Goal: Information Seeking & Learning: Check status

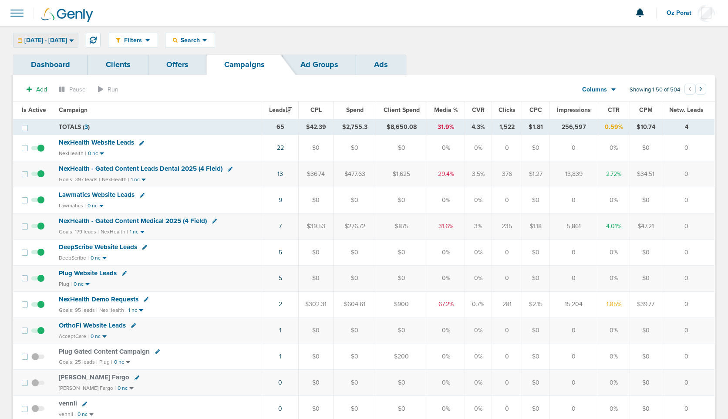
click at [67, 38] on span "09.02.2025 - 09.02.2025" at bounding box center [45, 40] width 43 height 6
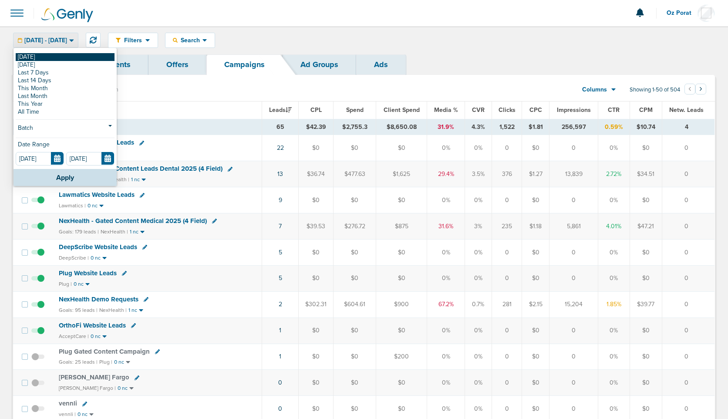
click at [47, 58] on link "[DATE]" at bounding box center [65, 57] width 99 height 8
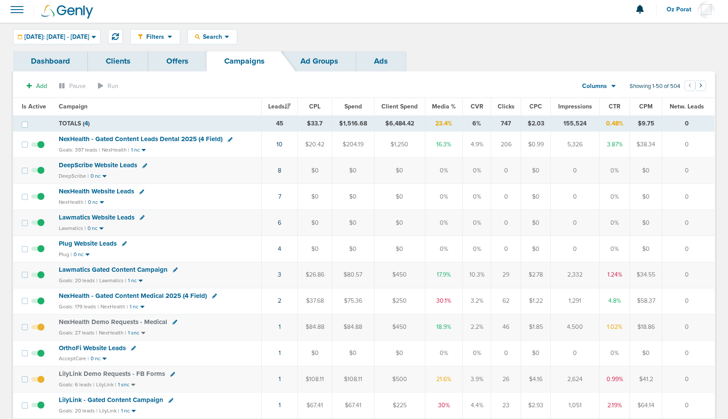
scroll to position [5, 0]
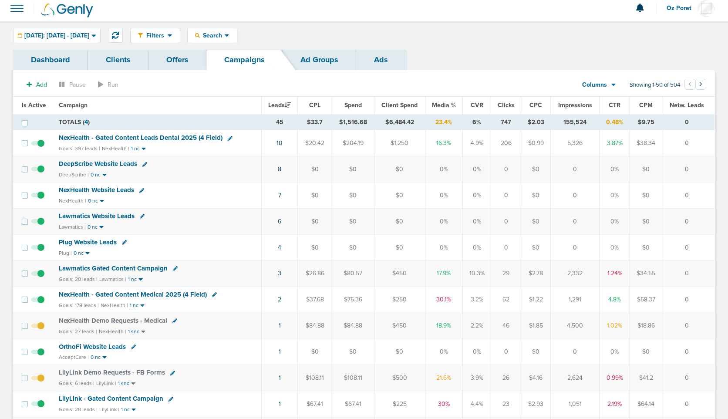
click at [281, 273] on link "3" at bounding box center [279, 273] width 3 height 7
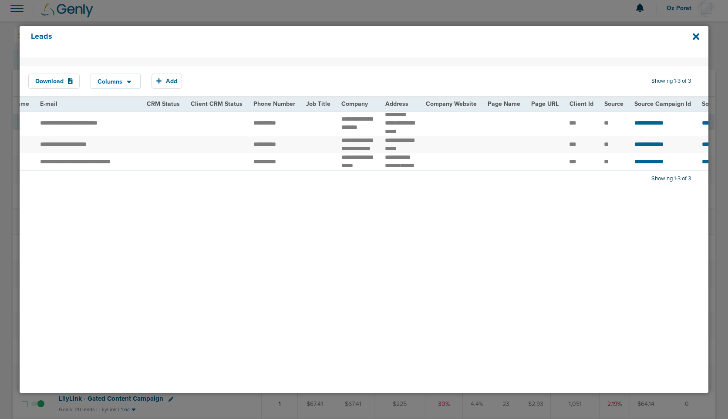
scroll to position [0, 133]
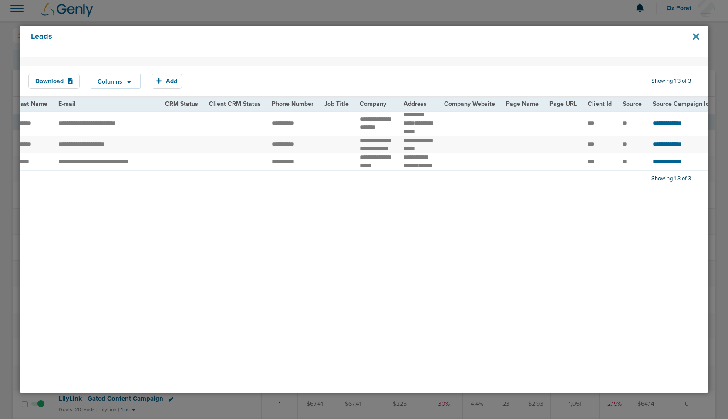
click at [697, 36] on icon at bounding box center [696, 37] width 7 height 7
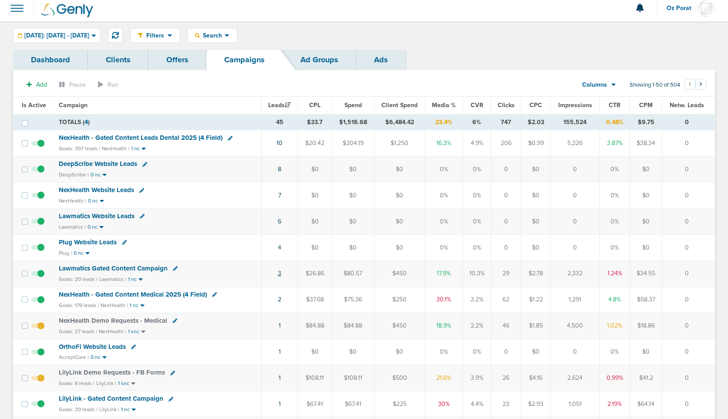
click at [281, 274] on link "3" at bounding box center [279, 273] width 3 height 7
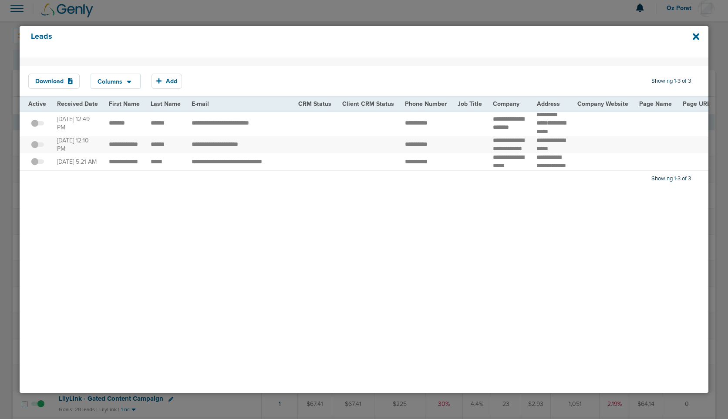
click at [231, 131] on td "**********" at bounding box center [239, 124] width 107 height 26
click at [231, 129] on td "**********" at bounding box center [239, 124] width 107 height 26
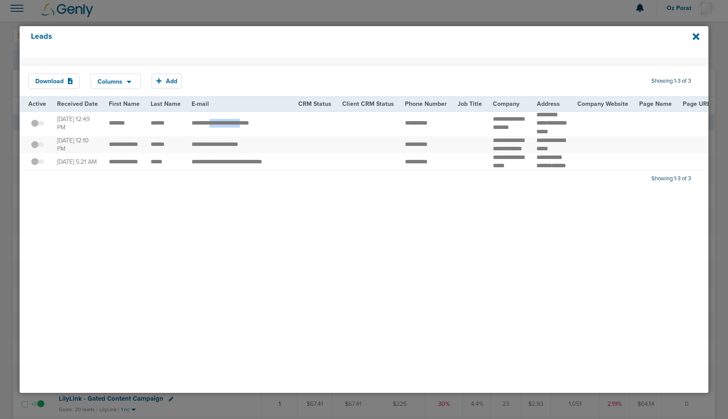
click at [231, 129] on td "**********" at bounding box center [239, 124] width 107 height 26
click at [698, 34] on icon at bounding box center [696, 37] width 7 height 10
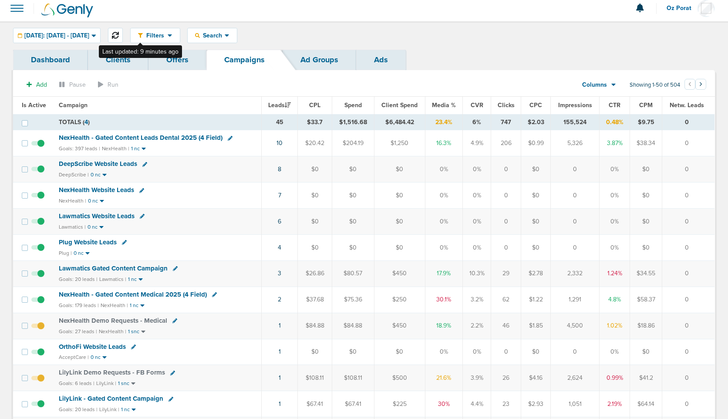
click at [119, 34] on icon at bounding box center [115, 35] width 7 height 7
click at [281, 195] on link "7" at bounding box center [279, 195] width 3 height 7
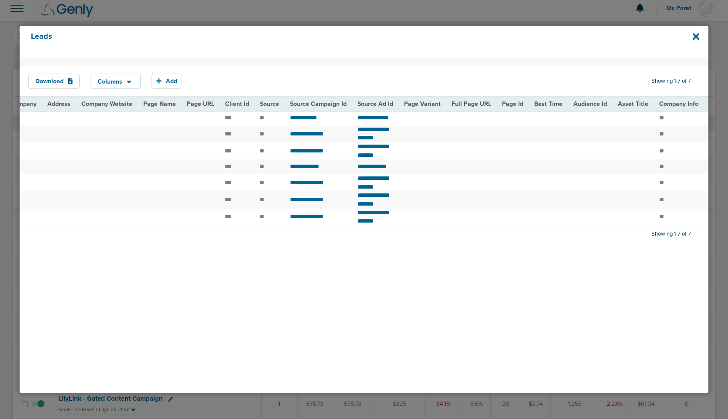
scroll to position [0, 456]
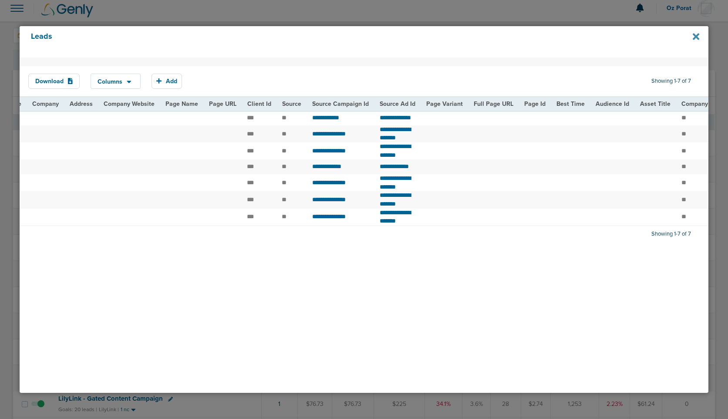
click at [694, 36] on icon at bounding box center [696, 37] width 7 height 10
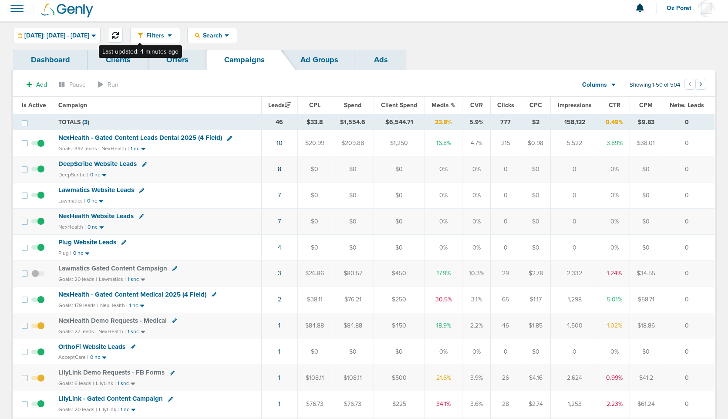
click at [119, 35] on icon at bounding box center [115, 35] width 7 height 7
click at [280, 171] on link "8" at bounding box center [279, 169] width 3 height 7
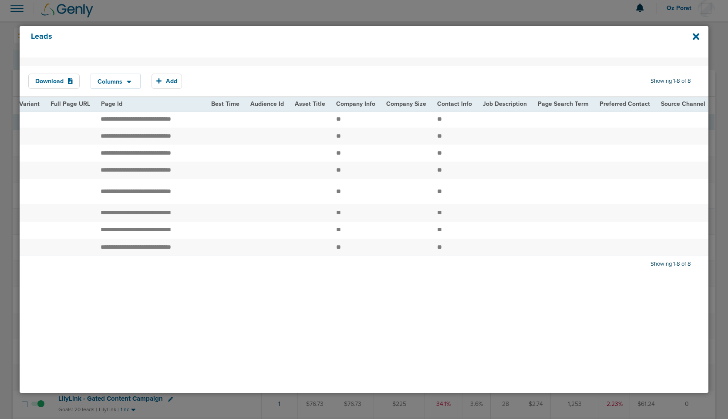
scroll to position [0, 1122]
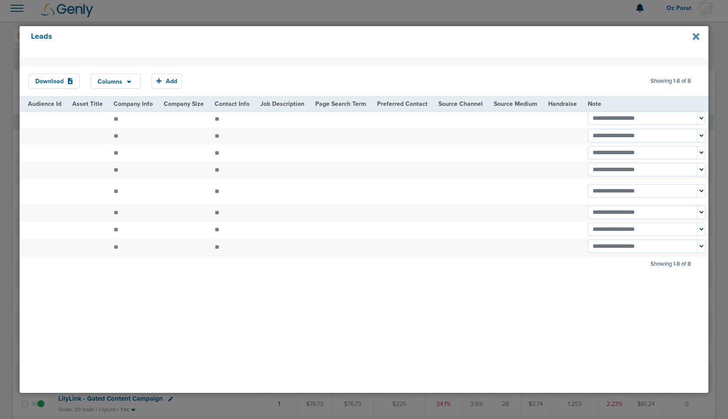
click at [697, 37] on icon at bounding box center [696, 37] width 7 height 7
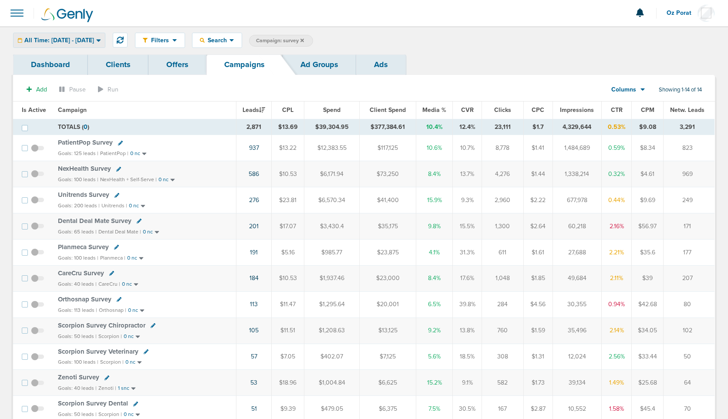
click at [94, 38] on span "All Time: [DATE] - [DATE]" at bounding box center [59, 40] width 70 height 6
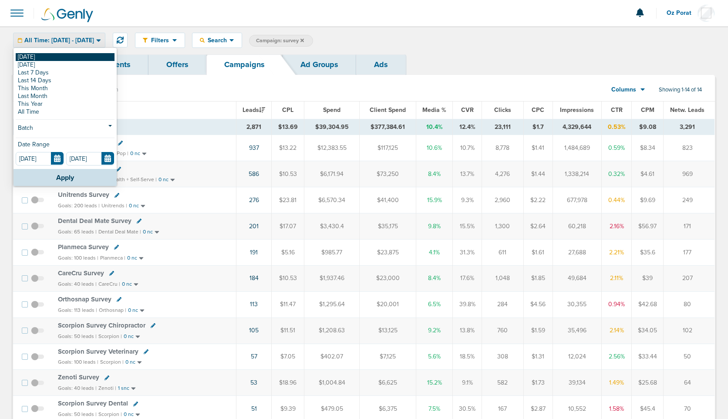
click at [57, 58] on link "[DATE]" at bounding box center [65, 57] width 99 height 8
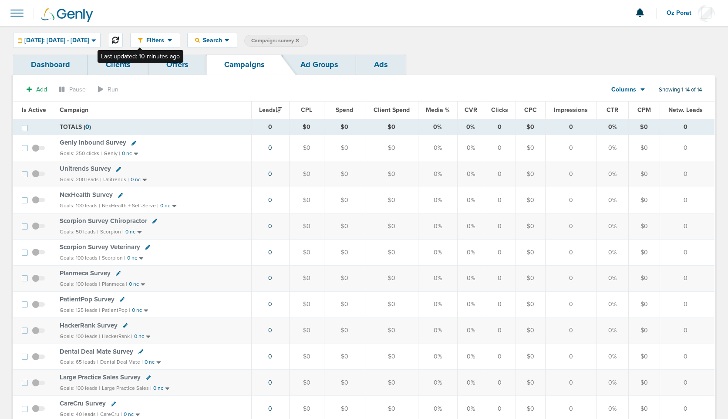
click at [119, 40] on icon at bounding box center [115, 40] width 7 height 7
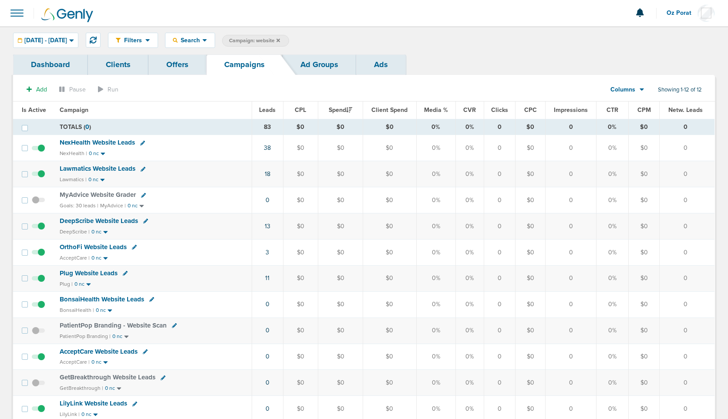
click at [637, 90] on div "Columns" at bounding box center [623, 89] width 38 height 9
click at [635, 100] on link "Media Stats" at bounding box center [647, 104] width 87 height 11
click at [634, 92] on span "Columns" at bounding box center [623, 89] width 25 height 9
click at [636, 105] on link "Media Stats" at bounding box center [647, 104] width 87 height 11
click at [280, 39] on icon at bounding box center [278, 40] width 3 height 5
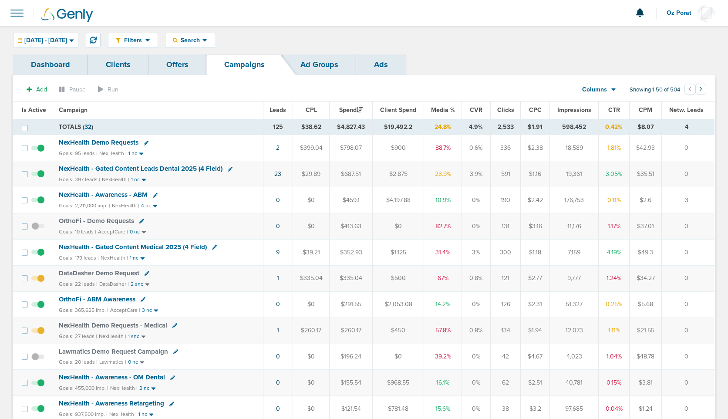
click at [177, 66] on link "Offers" at bounding box center [178, 64] width 58 height 20
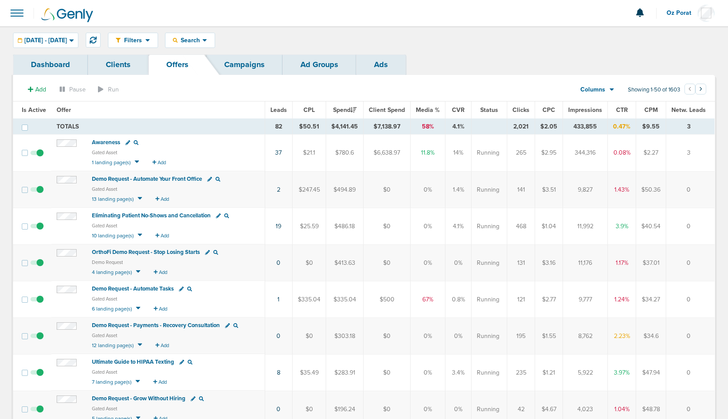
click at [71, 48] on div "Filters Active Only Settings Status Active Inactive Objectives MQL SQL Traffic …" at bounding box center [364, 40] width 728 height 28
click at [71, 46] on div "09.01.2025 - 09.30.2025" at bounding box center [46, 40] width 64 height 14
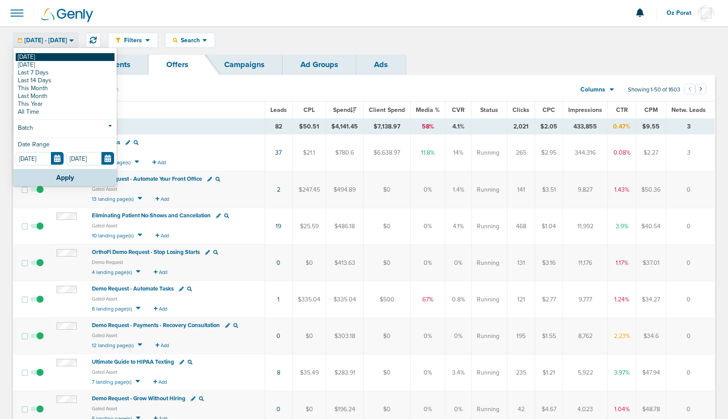
click at [53, 56] on link "[DATE]" at bounding box center [65, 57] width 99 height 8
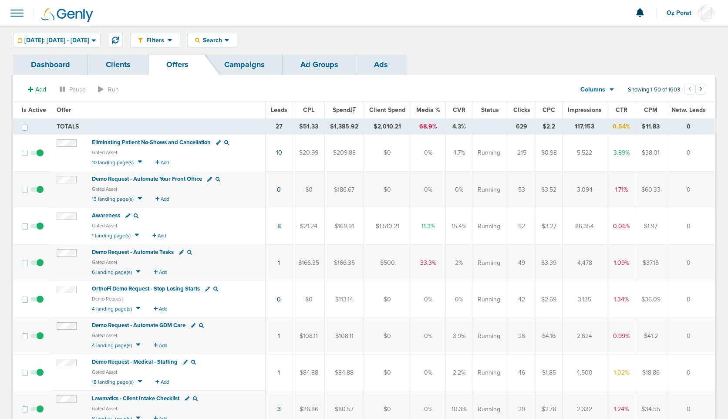
click at [246, 62] on link "Campaigns" at bounding box center [245, 64] width 76 height 20
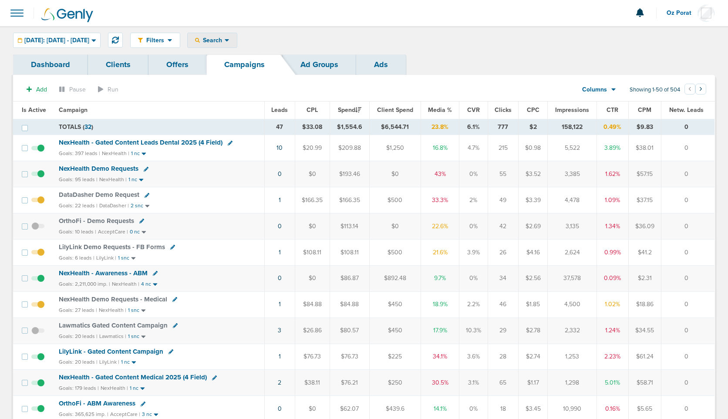
click at [237, 44] on div "Search" at bounding box center [212, 40] width 49 height 14
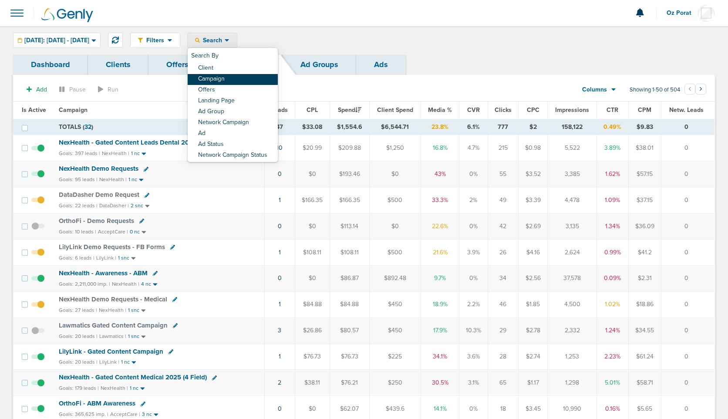
click at [248, 77] on link "Campaign" at bounding box center [233, 79] width 90 height 11
select select "cmpName"
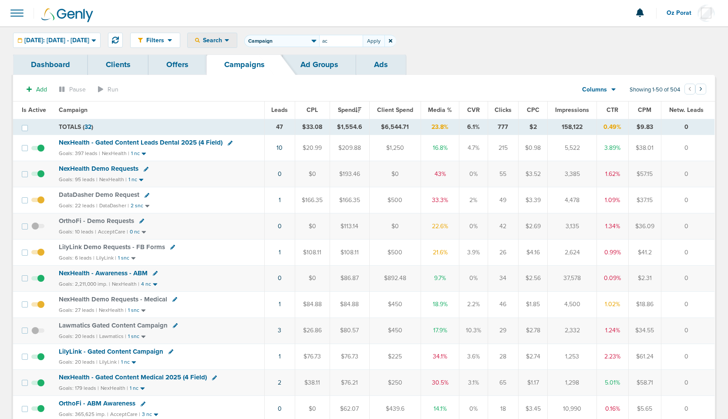
type input "a"
type input "orthofi"
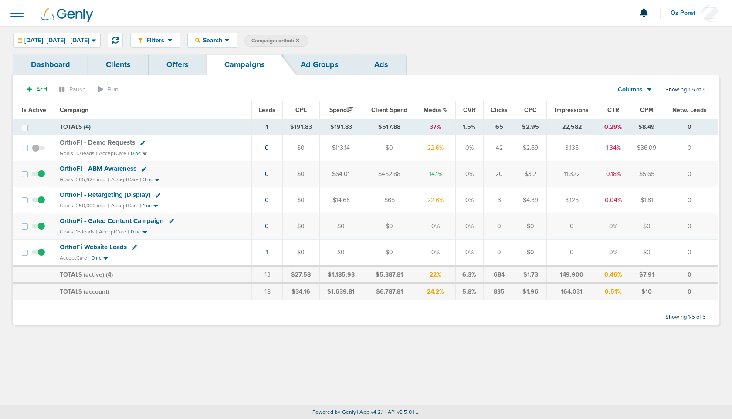
click at [306, 61] on link "Ad Groups" at bounding box center [320, 64] width 74 height 20
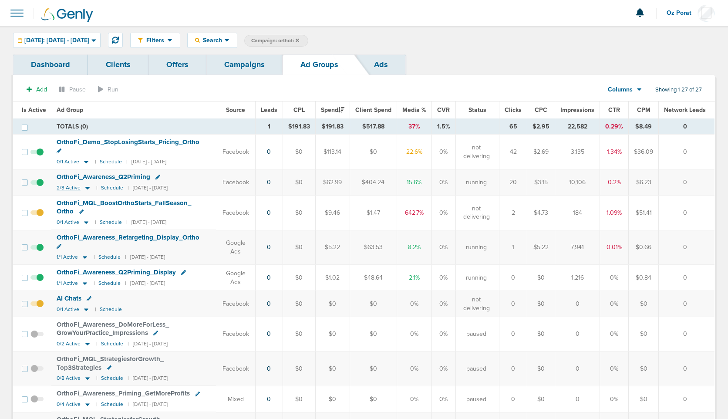
click at [62, 185] on span "2/3 Active" at bounding box center [69, 188] width 24 height 7
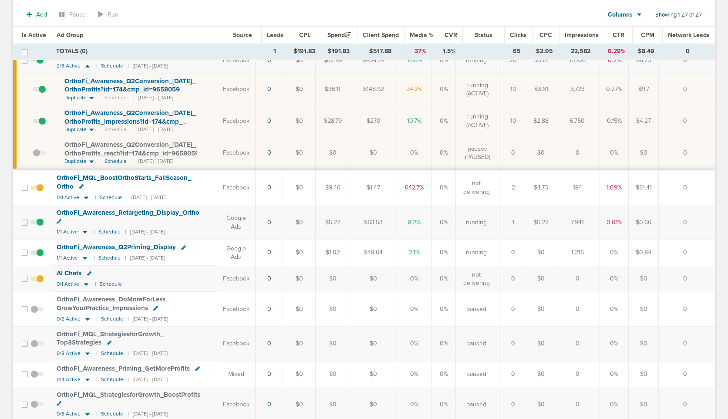
scroll to position [128, 0]
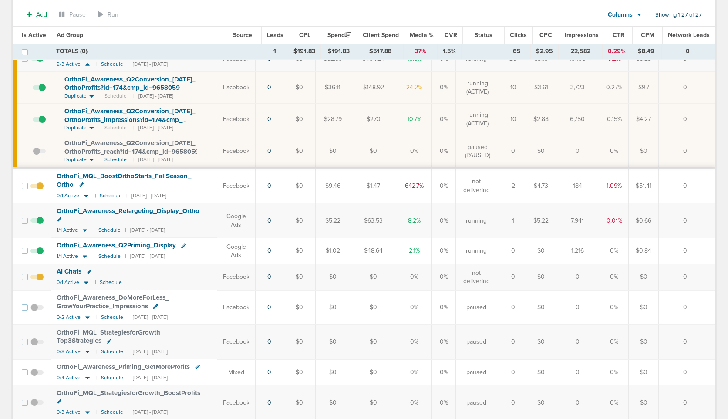
click at [65, 193] on span "0/1 Active" at bounding box center [68, 196] width 23 height 7
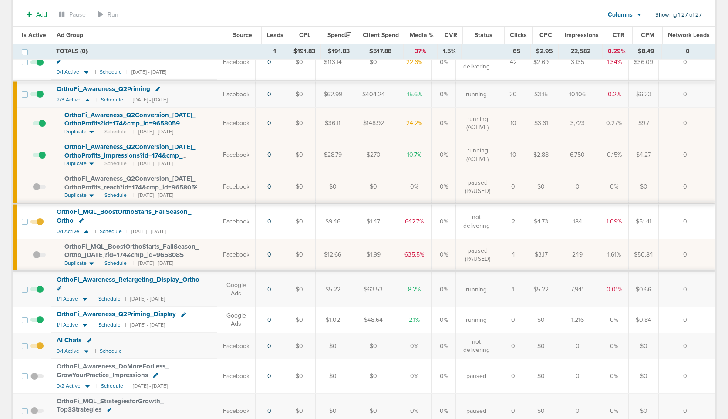
scroll to position [68, 0]
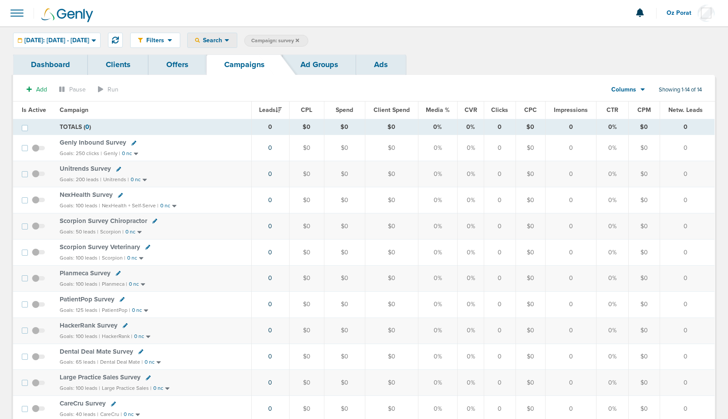
click at [225, 41] on span "Search" at bounding box center [212, 40] width 25 height 7
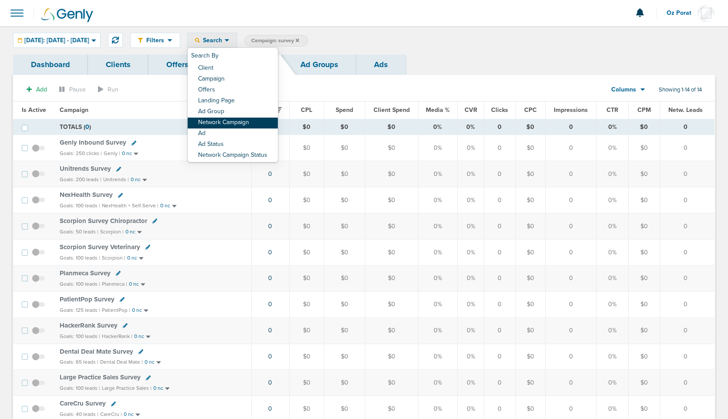
click at [254, 118] on link "Network Campaign" at bounding box center [233, 123] width 90 height 11
select select "netCmpName"
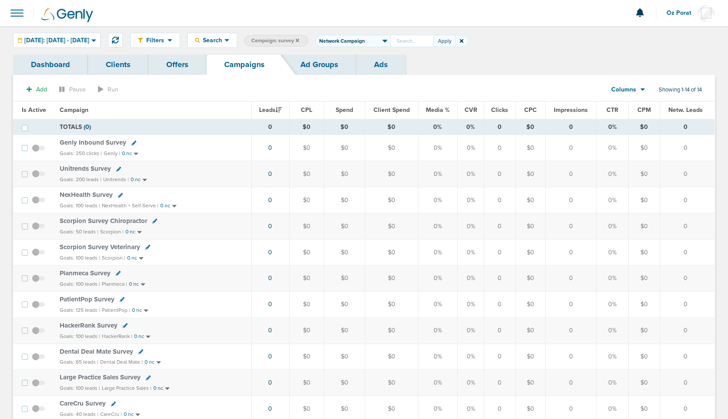
click at [433, 40] on input "text" at bounding box center [412, 41] width 44 height 12
type input "OrthoFi_MQL_BoostOrthoStarts_FallSeason_Ortho_[DATE]?id=174&cmp_id=9658085"
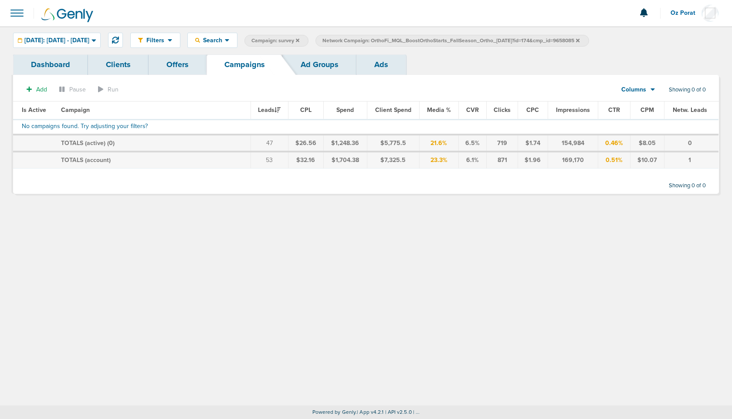
click at [299, 40] on icon at bounding box center [297, 39] width 3 height 3
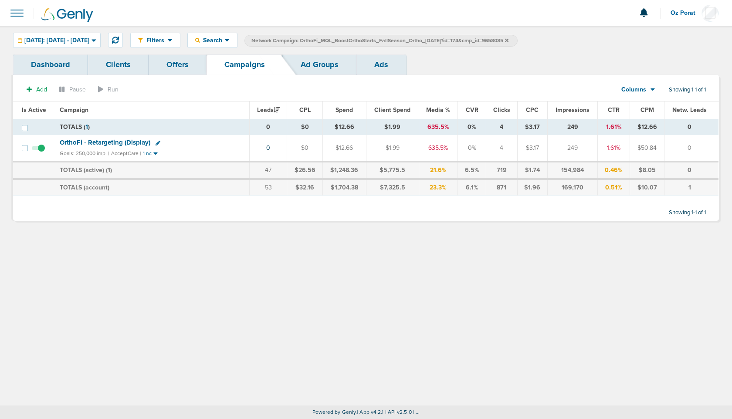
click at [91, 140] on span "OrthoFi - Retargeting (Display)" at bounding box center [105, 143] width 91 height 8
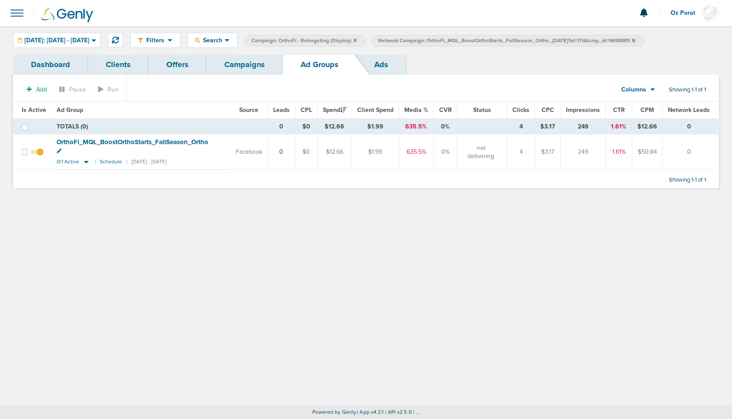
click at [254, 63] on link "Campaigns" at bounding box center [245, 64] width 76 height 20
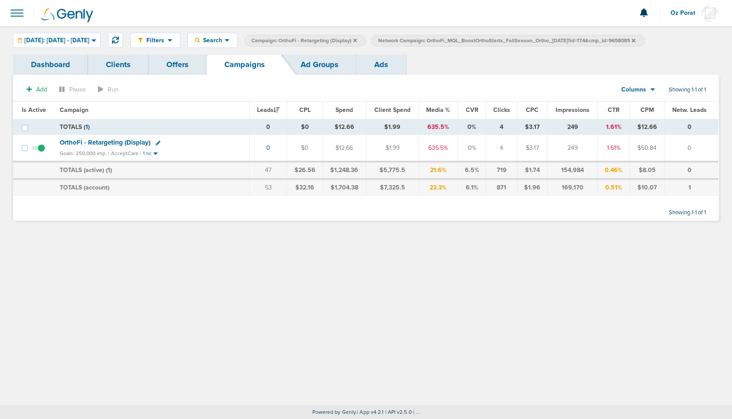
click at [158, 142] on icon at bounding box center [158, 143] width 5 height 5
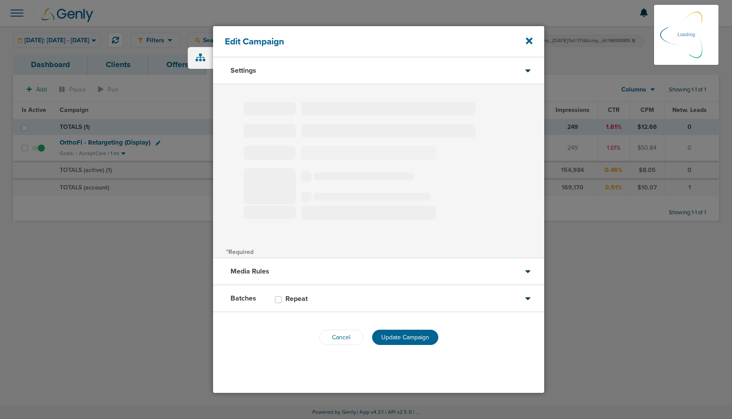
type input "OrthoFi - Retargeting (Display)"
select select "Awareness"
radio input "true"
select select "readOnly"
checkbox input "true"
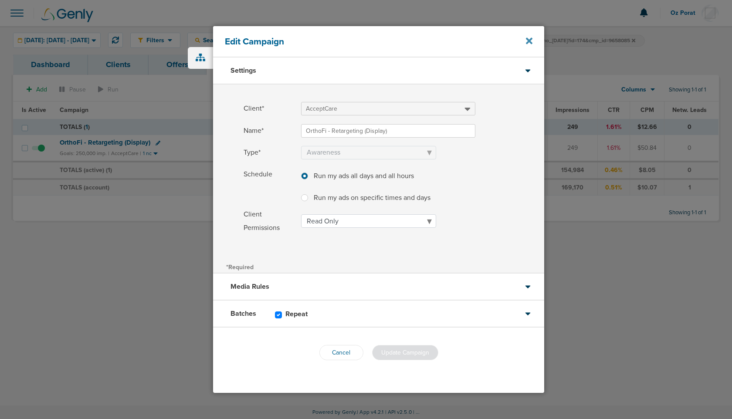
click at [528, 39] on icon at bounding box center [529, 41] width 7 height 10
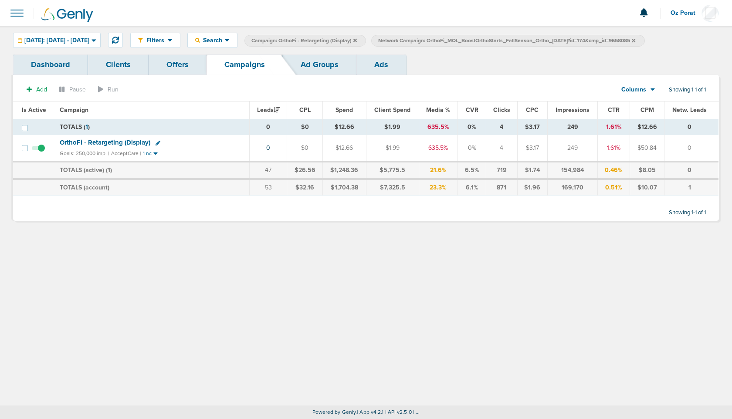
click at [156, 143] on icon at bounding box center [158, 143] width 5 height 5
select select
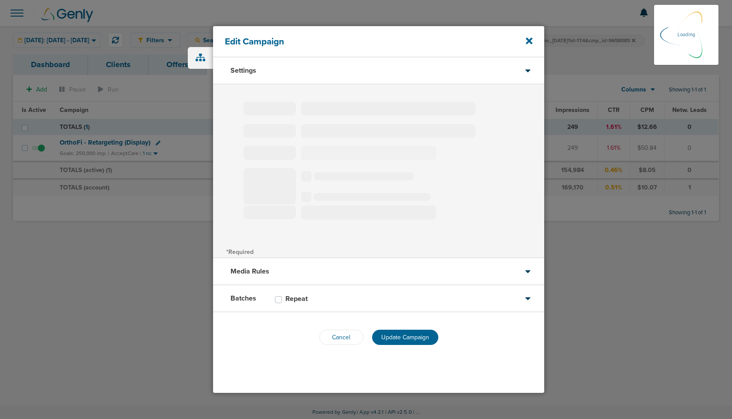
type input "OrthoFi - Retargeting (Display)"
select select "Awareness"
radio input "true"
select select "readOnly"
checkbox input "true"
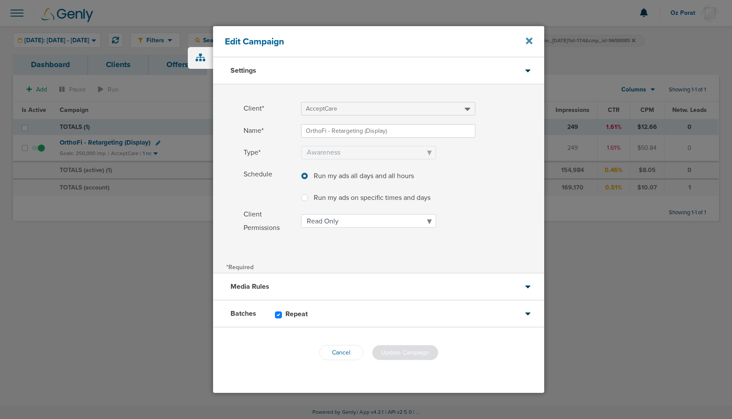
click at [528, 41] on icon at bounding box center [529, 41] width 7 height 10
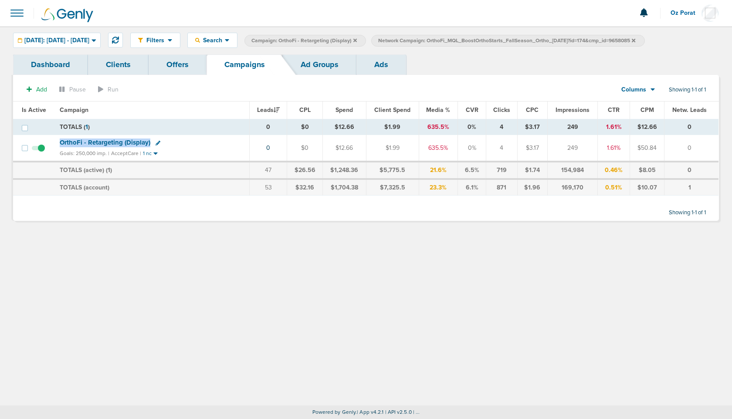
drag, startPoint x: 55, startPoint y: 142, endPoint x: 151, endPoint y: 141, distance: 95.9
click at [151, 141] on td "OrthoFi - Retargeting (Display) Goals: 250,000 imp. | AcceptCare | 1 nc" at bounding box center [151, 148] width 195 height 27
copy span "OrthoFi - Retargeting (Display)"
